Goal: Find specific page/section: Find specific page/section

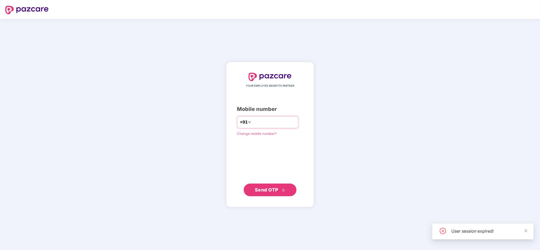
click at [271, 124] on input "number" at bounding box center [273, 122] width 43 height 8
type input "**********"
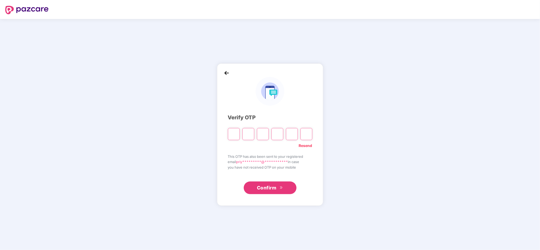
type input "*"
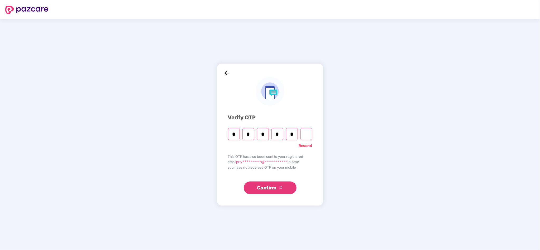
type input "*"
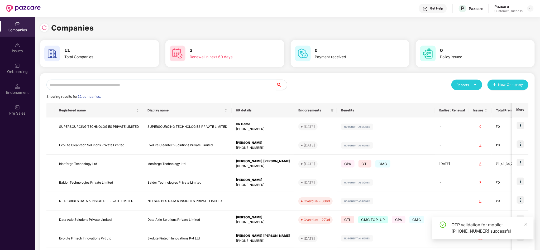
click at [124, 84] on input "text" at bounding box center [161, 85] width 230 height 11
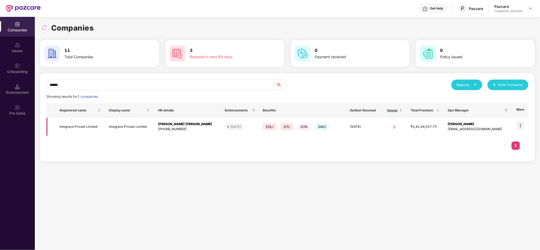
type input "******"
click at [521, 127] on img at bounding box center [520, 125] width 7 height 7
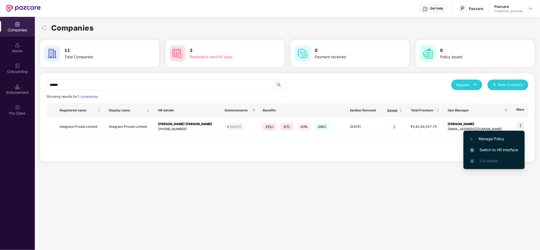
click at [506, 146] on li "Switch to HR interface" at bounding box center [494, 150] width 61 height 11
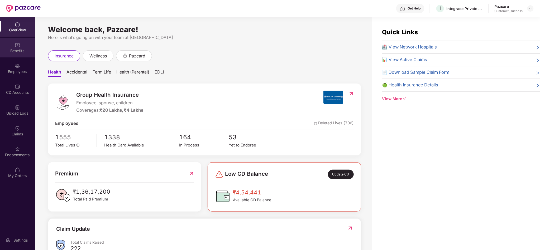
click at [21, 51] on div "Benefits" at bounding box center [17, 50] width 35 height 5
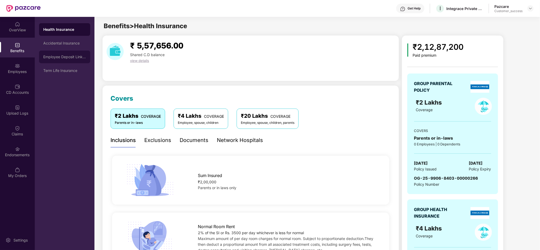
click at [71, 62] on div "Employee Deposit Linked Insurance" at bounding box center [64, 57] width 51 height 13
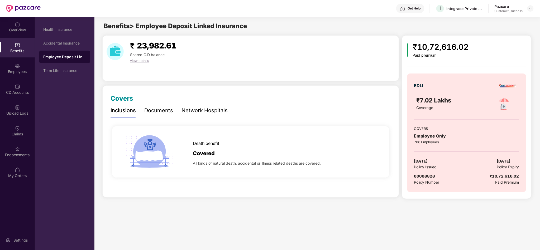
click at [426, 179] on span "00008828" at bounding box center [424, 176] width 21 height 5
copy span "00008828"
click at [68, 72] on div "Term Life Insurance" at bounding box center [64, 71] width 43 height 4
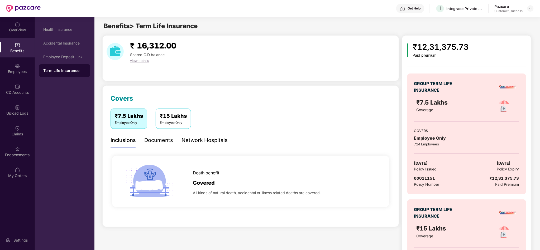
click at [421, 176] on span "00011151" at bounding box center [424, 178] width 21 height 5
copy span "00011151"
